Goal: Communication & Community: Participate in discussion

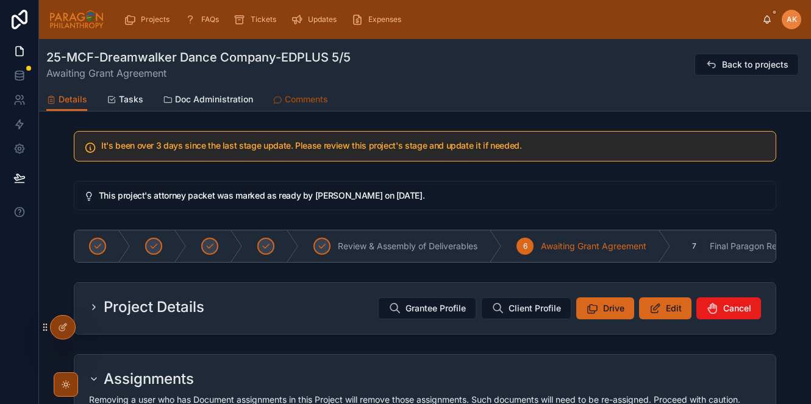
click at [294, 102] on span "Comments" at bounding box center [306, 99] width 43 height 12
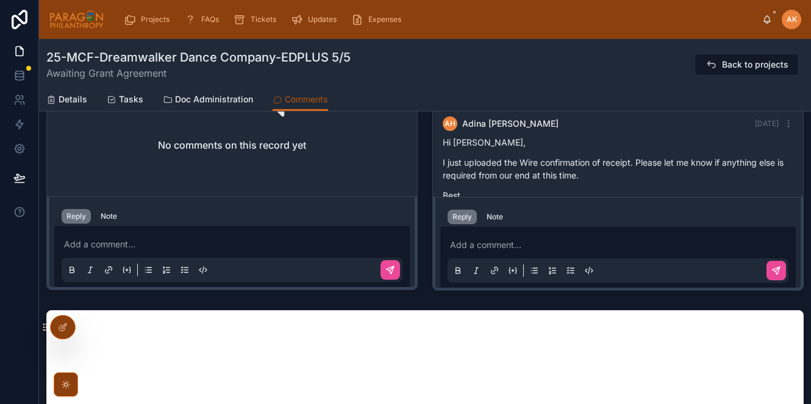
scroll to position [1750, 0]
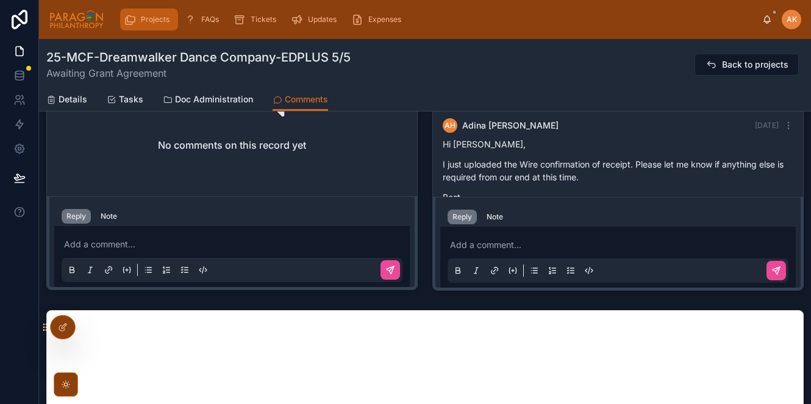
click at [158, 20] on span "Projects" at bounding box center [155, 20] width 29 height 10
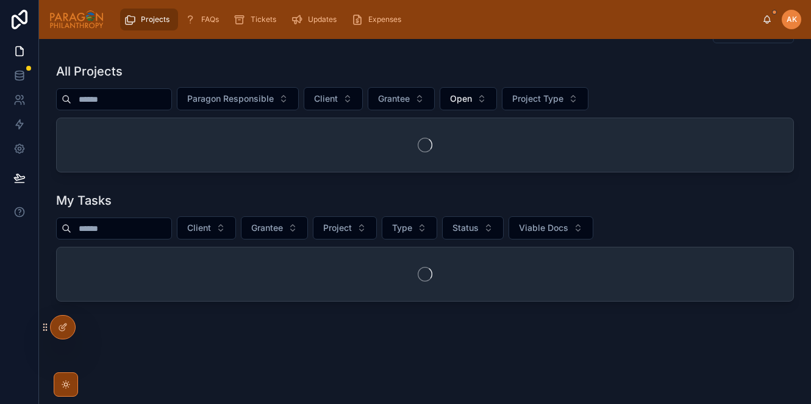
scroll to position [129, 0]
click at [271, 102] on span "Paragon Responsible" at bounding box center [230, 100] width 87 height 12
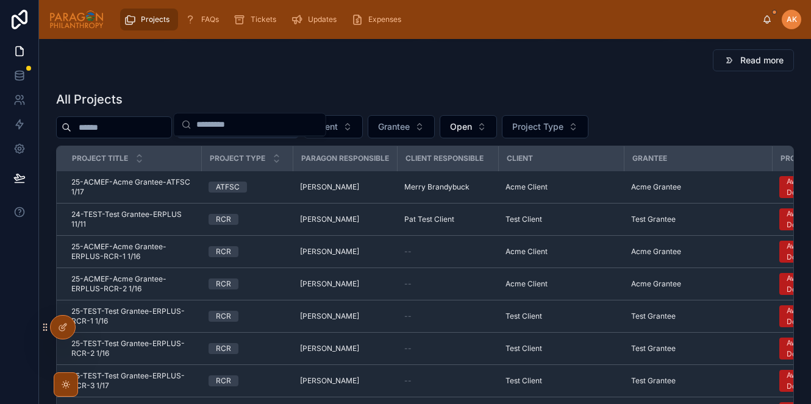
scroll to position [155, 0]
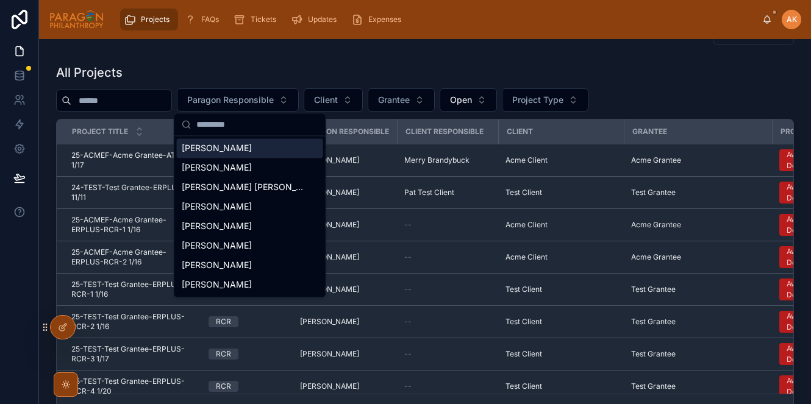
click at [235, 147] on span "[PERSON_NAME]" at bounding box center [217, 148] width 70 height 12
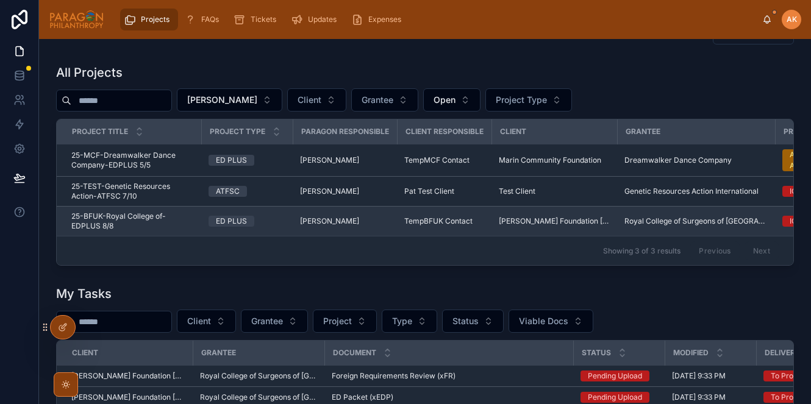
click at [281, 223] on div "ED PLUS" at bounding box center [246, 221] width 77 height 11
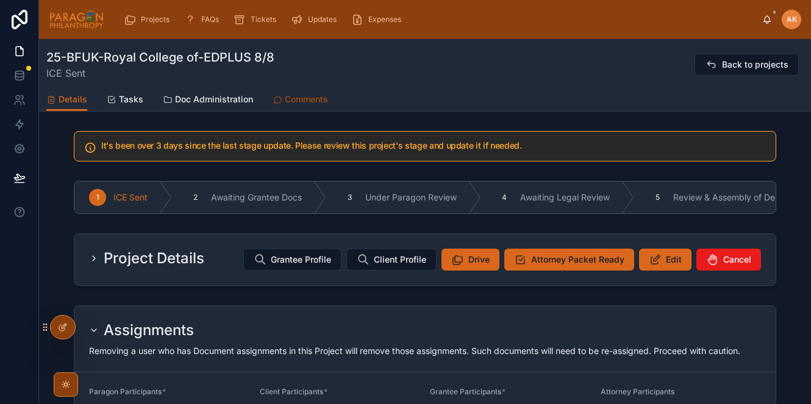
click at [294, 93] on span "Comments" at bounding box center [306, 99] width 43 height 12
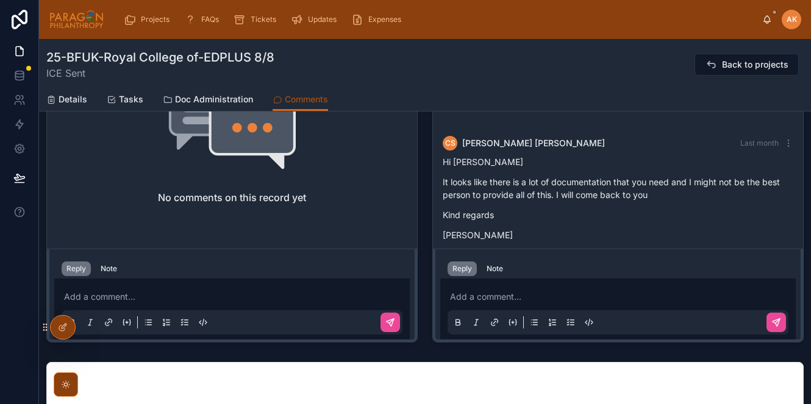
scroll to position [211, 0]
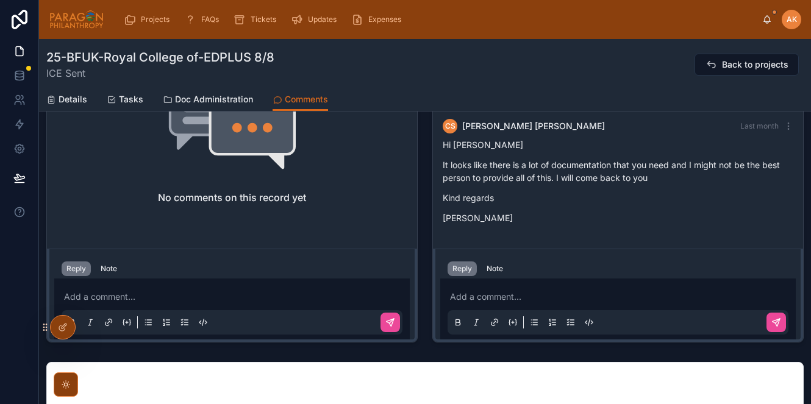
click at [452, 302] on p at bounding box center [620, 297] width 341 height 12
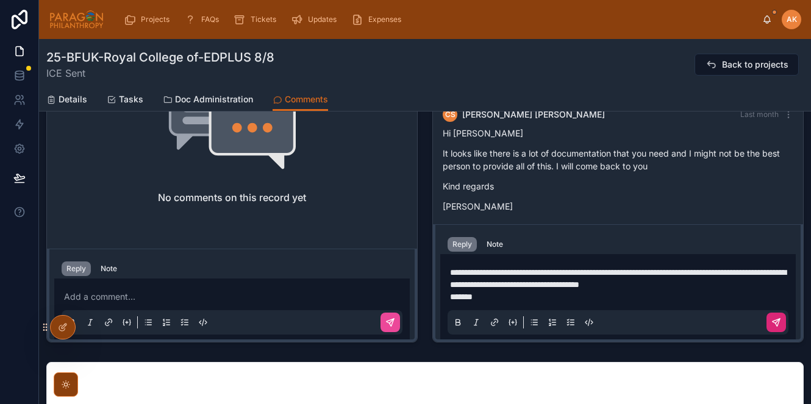
click at [778, 321] on icon at bounding box center [777, 321] width 4 height 4
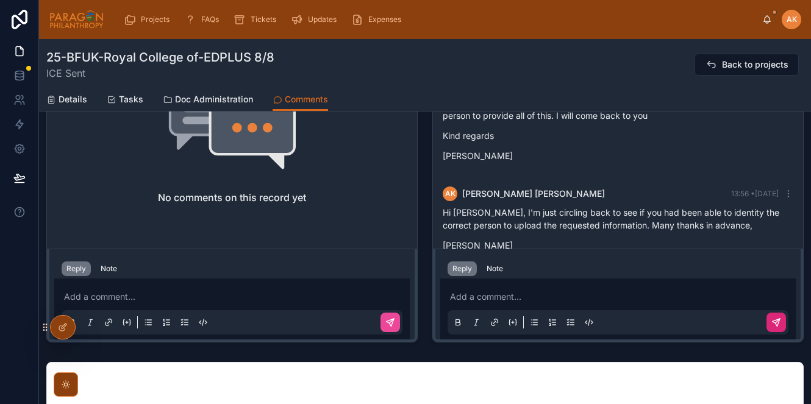
scroll to position [301, 0]
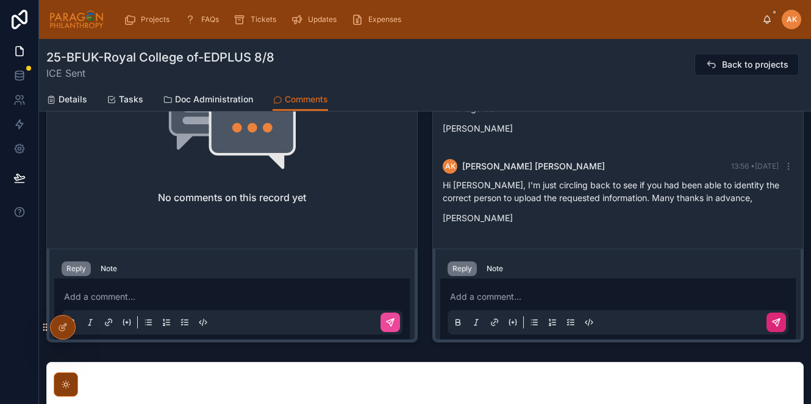
click at [713, 189] on p "Hi [PERSON_NAME], I'm just circling back to see if you had been able to identit…" at bounding box center [617, 192] width 350 height 26
click at [787, 167] on icon at bounding box center [788, 166] width 10 height 10
click at [486, 294] on p at bounding box center [620, 297] width 341 height 12
click at [774, 319] on icon at bounding box center [776, 323] width 10 height 10
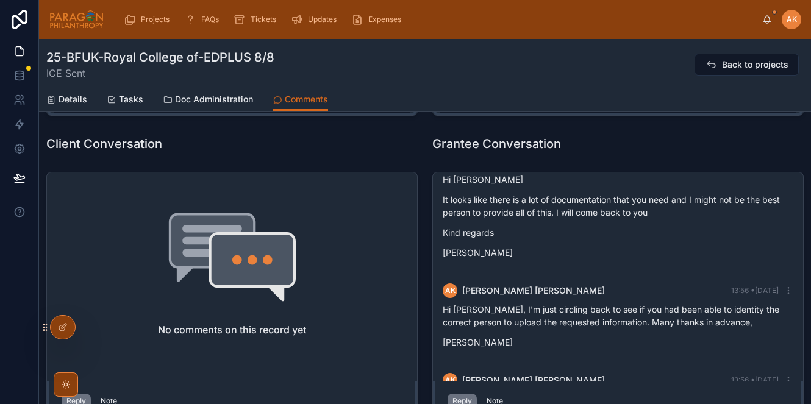
scroll to position [0, 0]
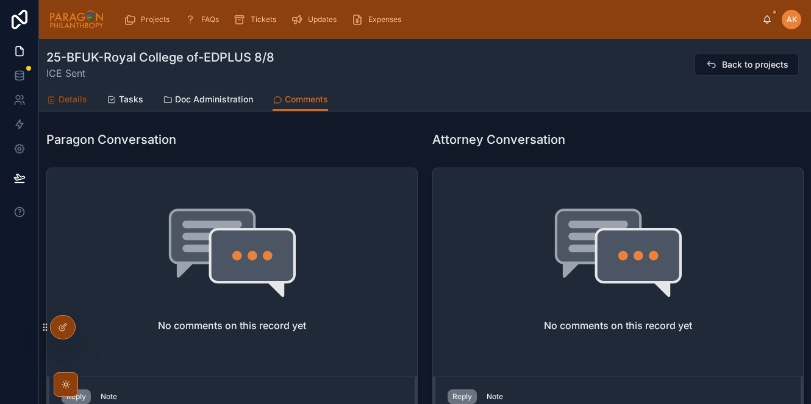
click at [71, 96] on span "Details" at bounding box center [73, 99] width 29 height 12
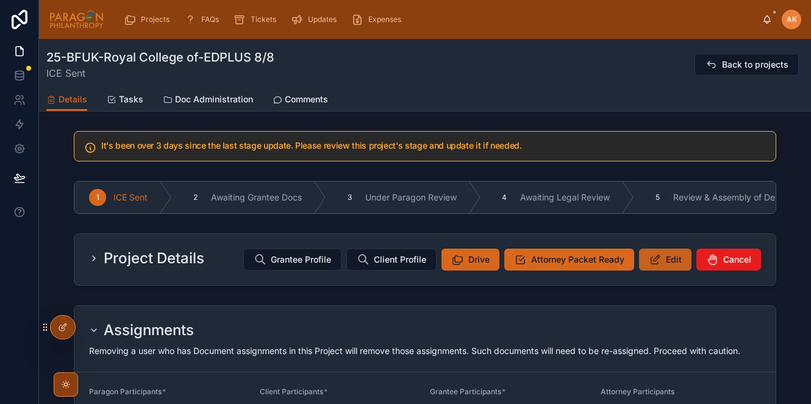
click at [672, 261] on span "Edit" at bounding box center [673, 260] width 16 height 12
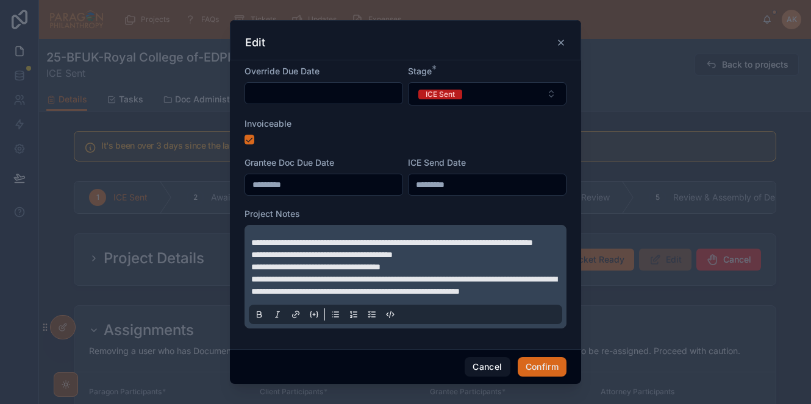
click at [251, 243] on span "**********" at bounding box center [392, 242] width 282 height 9
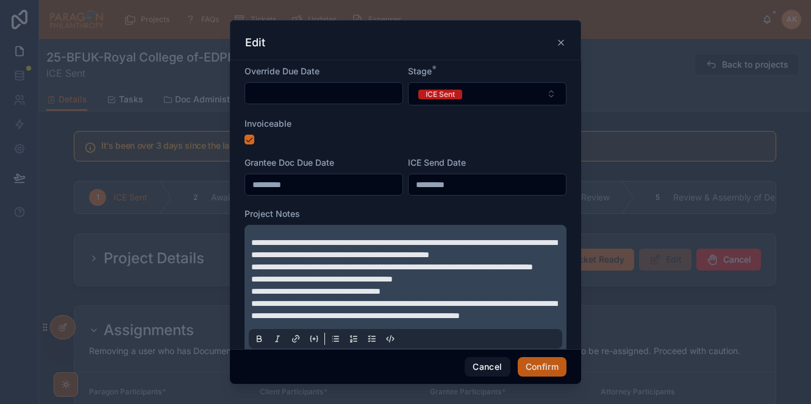
click at [545, 365] on button "Confirm" at bounding box center [541, 367] width 49 height 20
